Goal: Task Accomplishment & Management: Complete application form

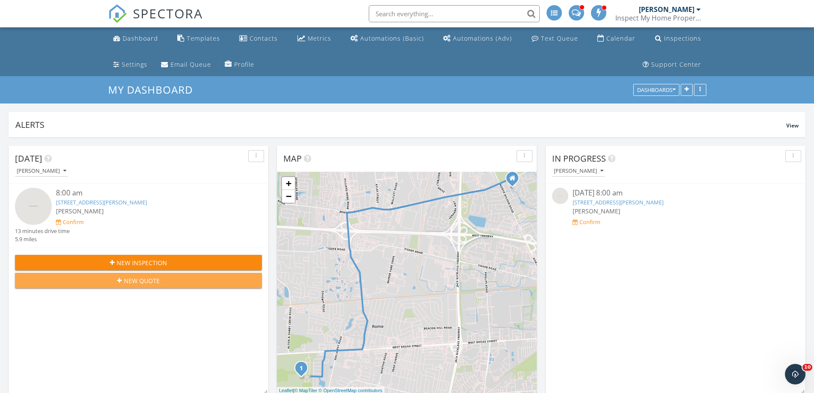
click at [134, 279] on span "New Quote" at bounding box center [142, 280] width 36 height 9
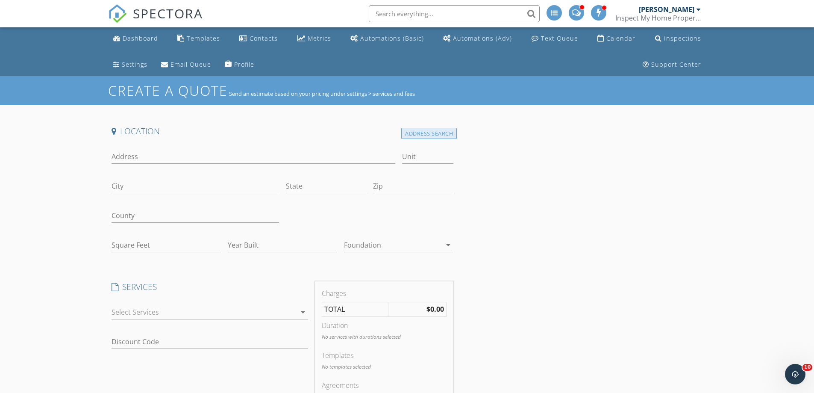
click at [411, 133] on div "Address Search" at bounding box center [429, 134] width 56 height 12
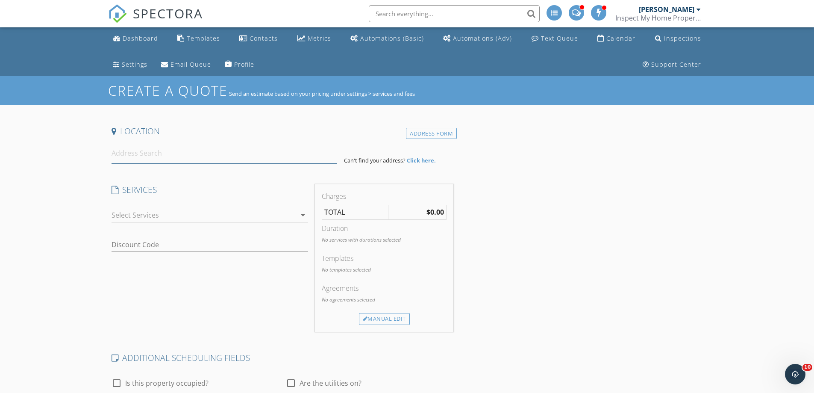
paste input "5212 Dry Creek Dr, Dublin, OH 43016"
type input "5212 Dry Creek Dr, Dublin, OH 43016, USA"
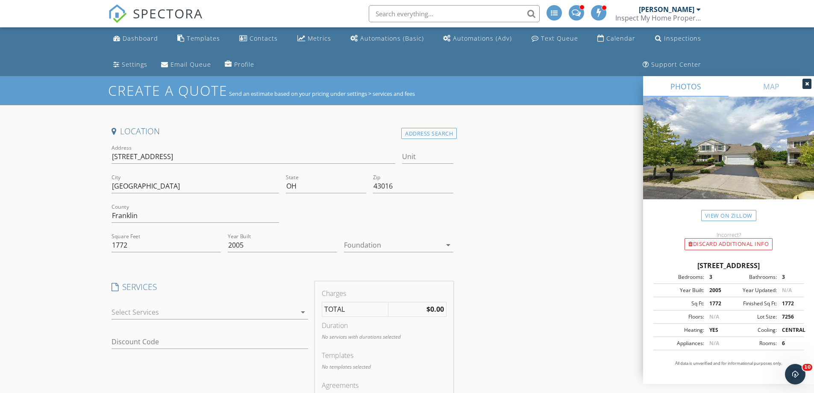
click at [391, 248] on div at bounding box center [392, 245] width 97 height 14
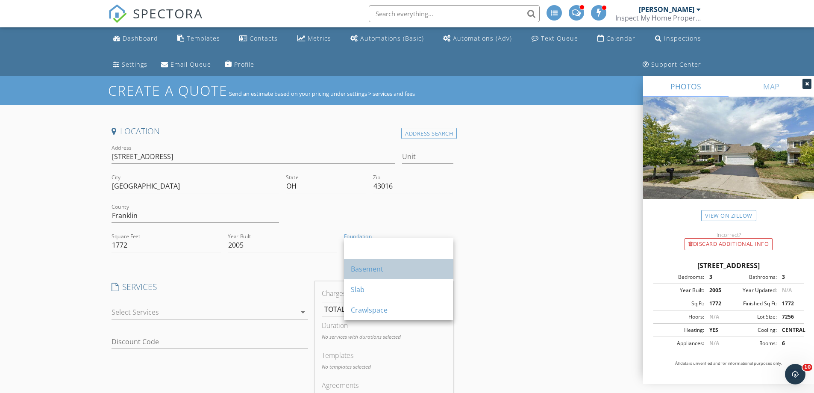
click at [386, 266] on div "Basement" at bounding box center [399, 269] width 96 height 10
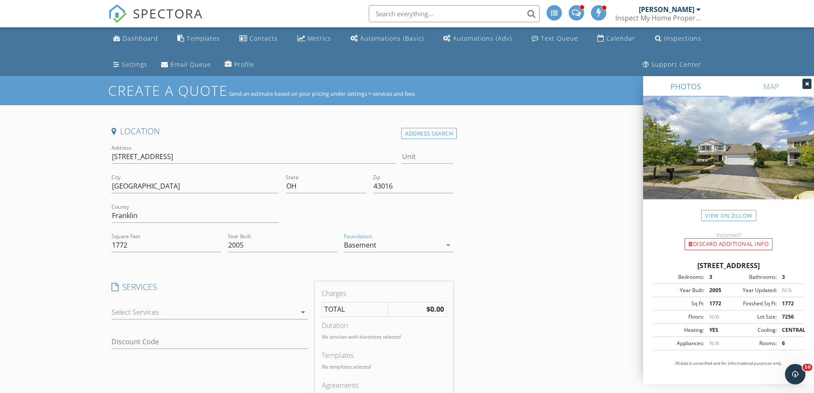
click at [464, 238] on div "Location Address Search Address 5212 Dry Creek Dr Unit City Dublin State OH Zip…" at bounding box center [407, 399] width 598 height 546
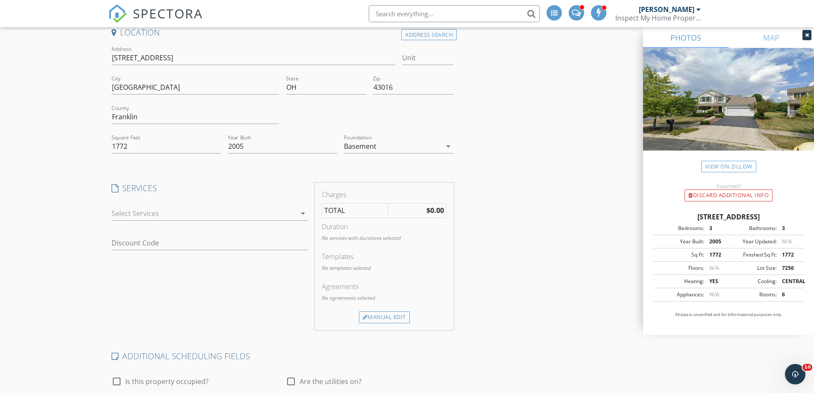
scroll to position [128, 0]
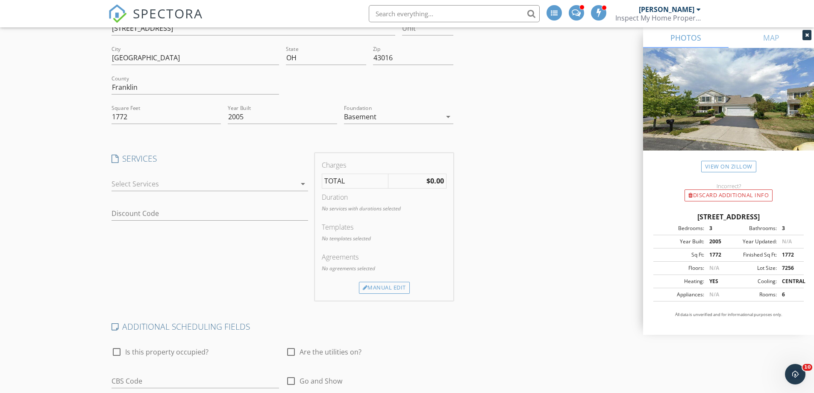
click at [127, 178] on div at bounding box center [204, 184] width 185 height 14
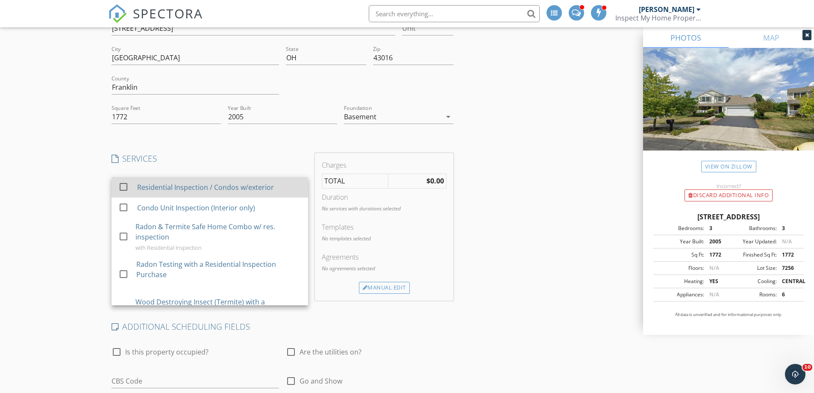
click at [128, 186] on div at bounding box center [123, 186] width 15 height 15
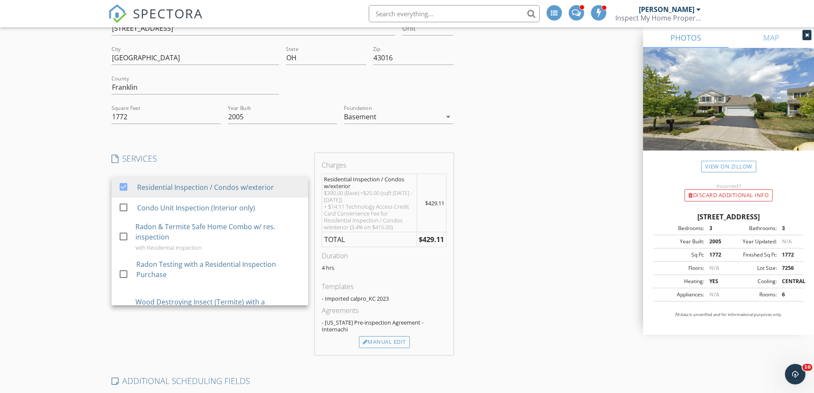
click at [68, 162] on div "Create a Quote Send an estimate based on your pricing under settings > services…" at bounding box center [407, 283] width 814 height 670
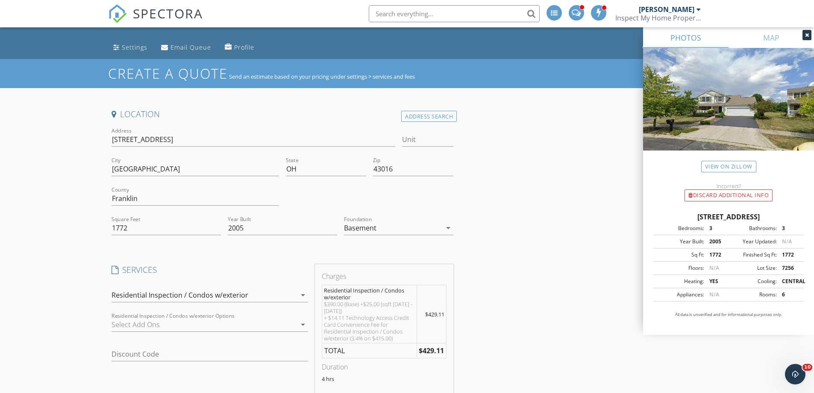
scroll to position [0, 0]
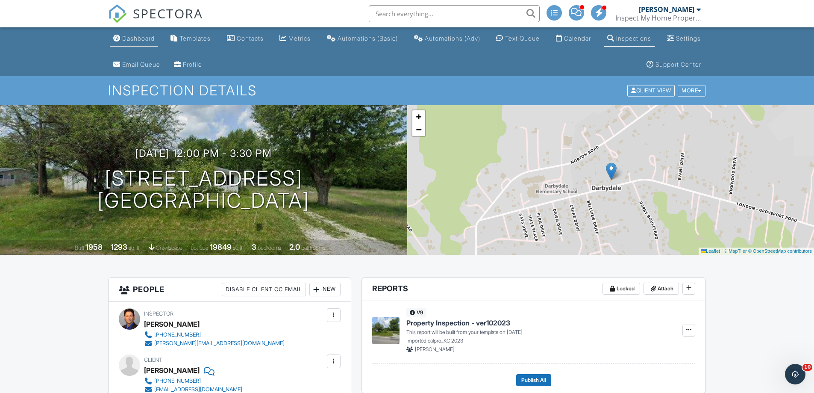
click at [133, 38] on div "Dashboard" at bounding box center [138, 38] width 32 height 7
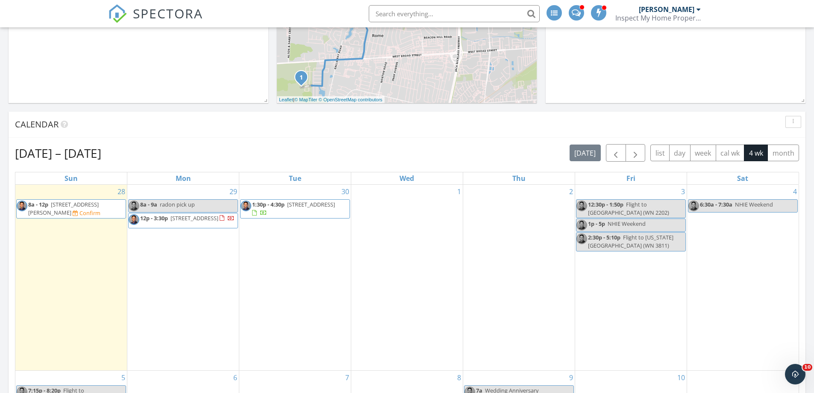
scroll to position [342, 0]
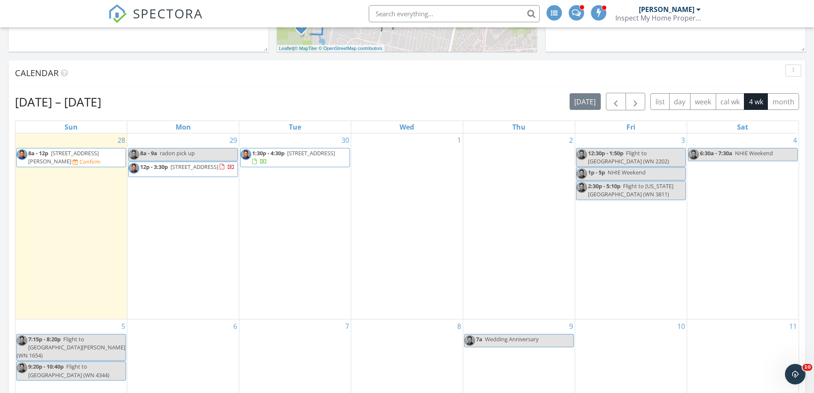
click at [187, 168] on span "[STREET_ADDRESS]" at bounding box center [195, 167] width 48 height 8
